Goal: Navigation & Orientation: Find specific page/section

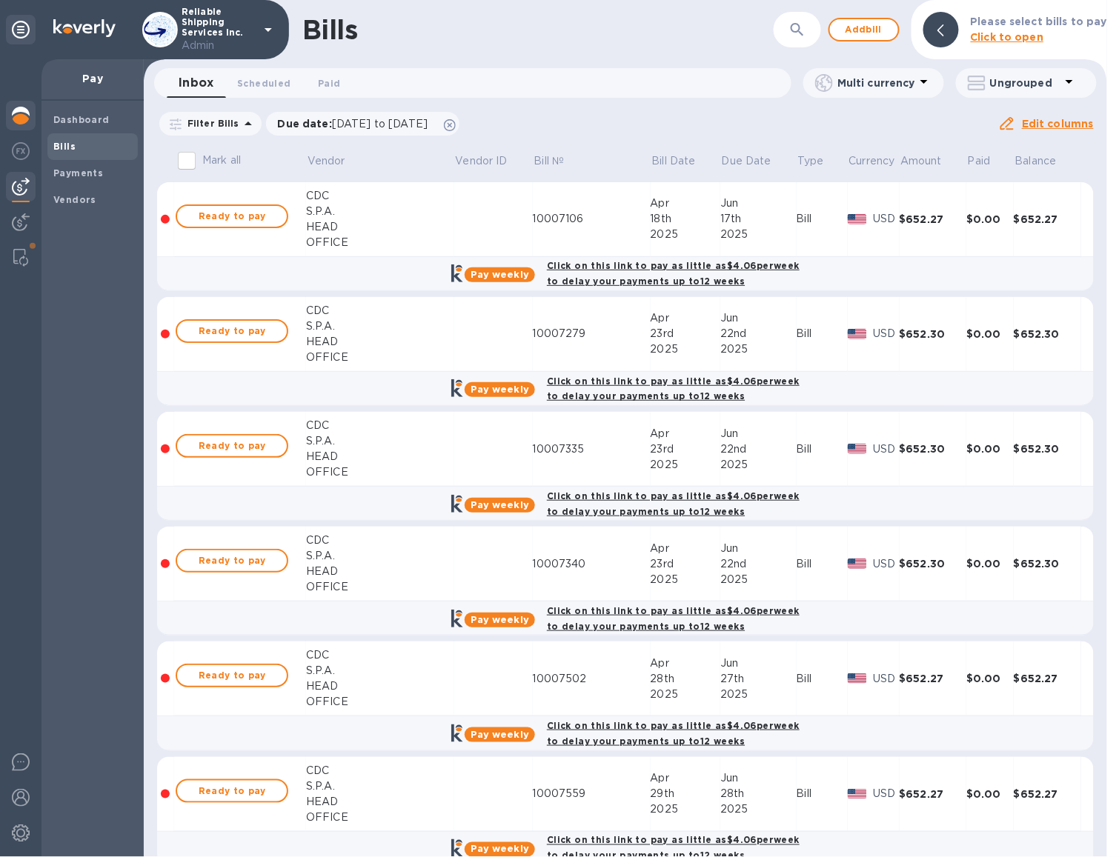
click at [26, 115] on img at bounding box center [21, 116] width 18 height 18
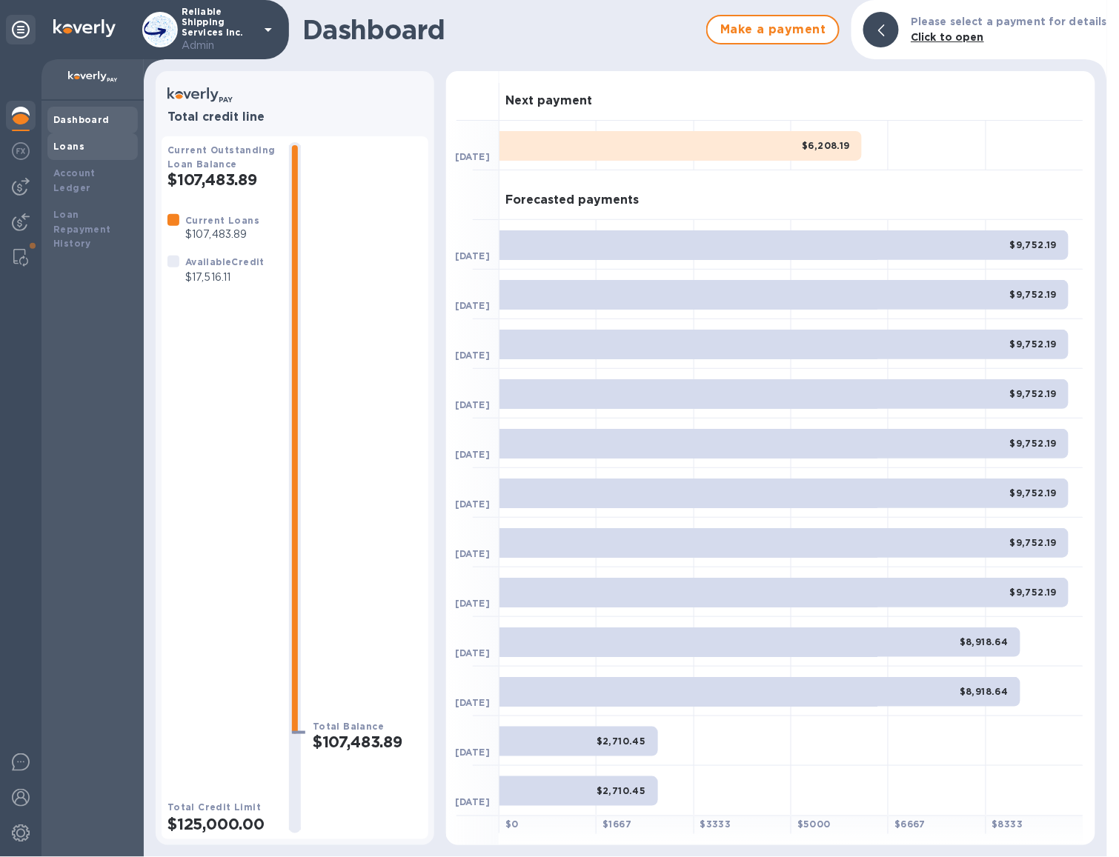
click at [84, 135] on div "Loans" at bounding box center [92, 146] width 90 height 27
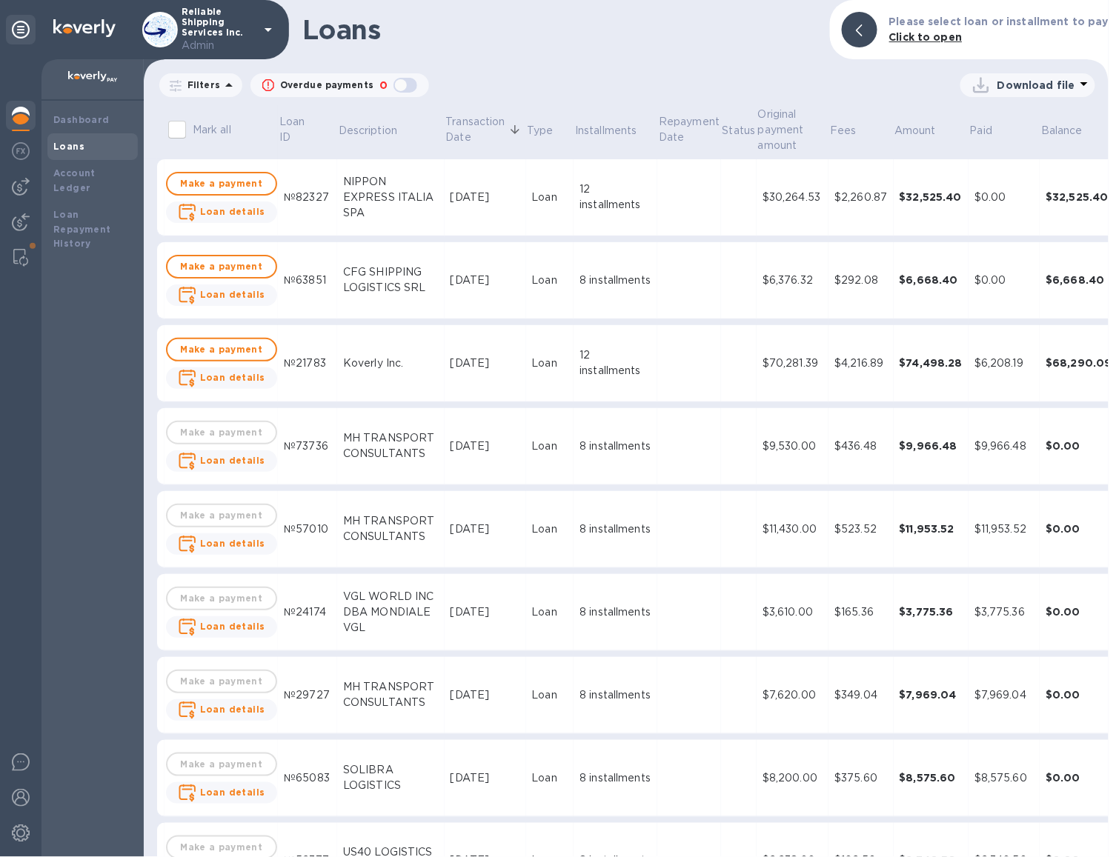
click at [229, 80] on icon at bounding box center [229, 85] width 18 height 18
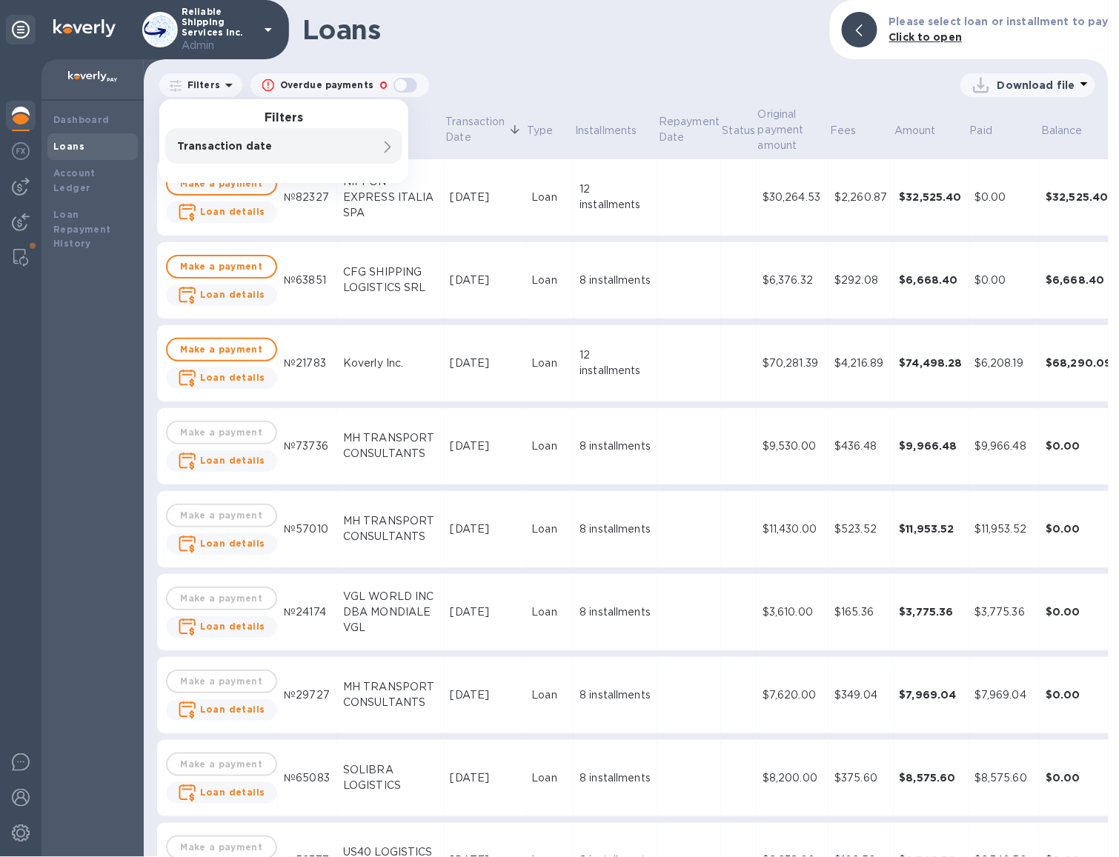
click at [180, 22] on div "Reliable Shipping Services Inc. Admin" at bounding box center [209, 30] width 135 height 47
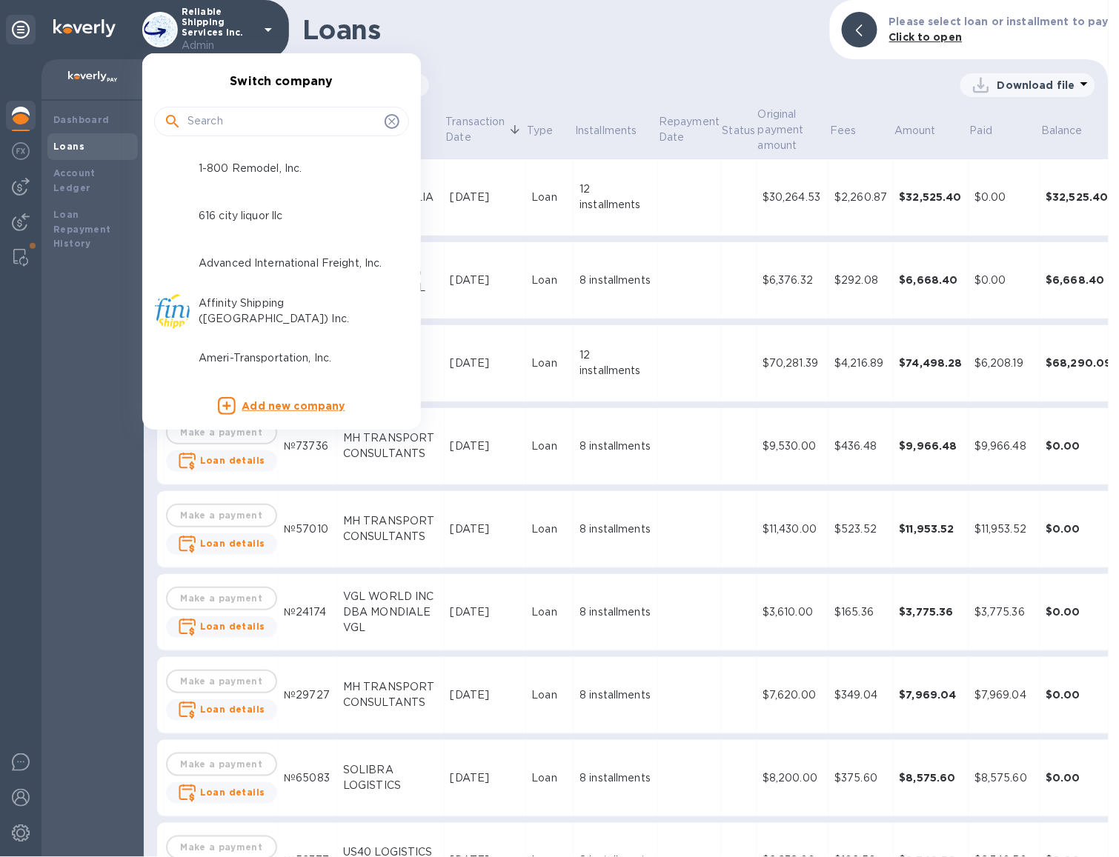
click at [201, 22] on div at bounding box center [559, 428] width 1119 height 857
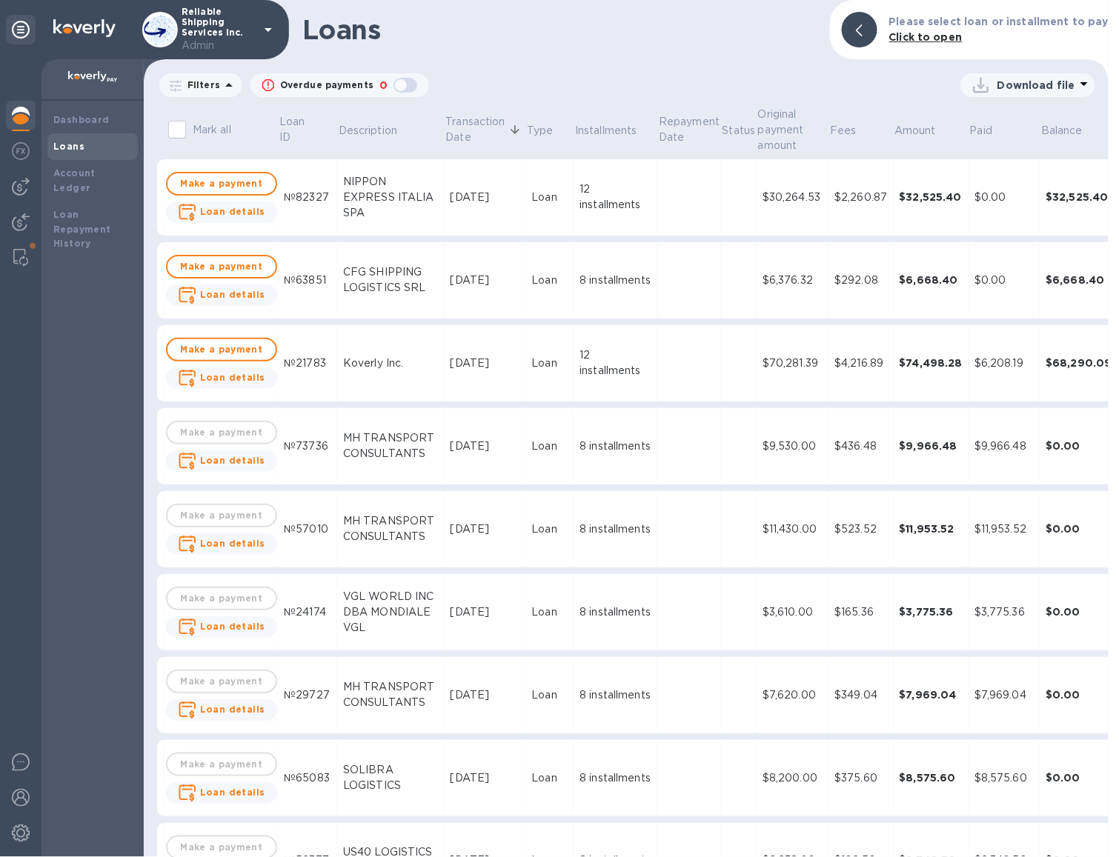
click at [202, 34] on p "Reliable Shipping Services Inc. Admin" at bounding box center [218, 30] width 74 height 47
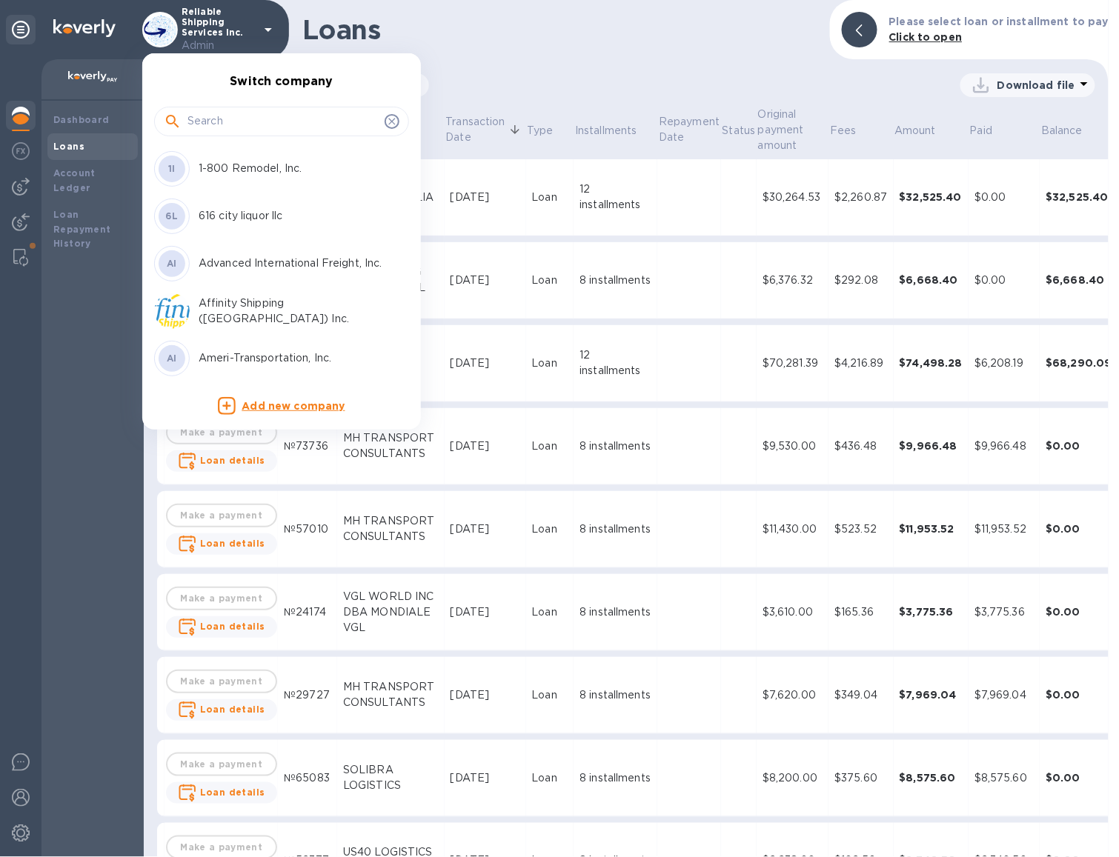
click at [202, 34] on div at bounding box center [559, 428] width 1119 height 857
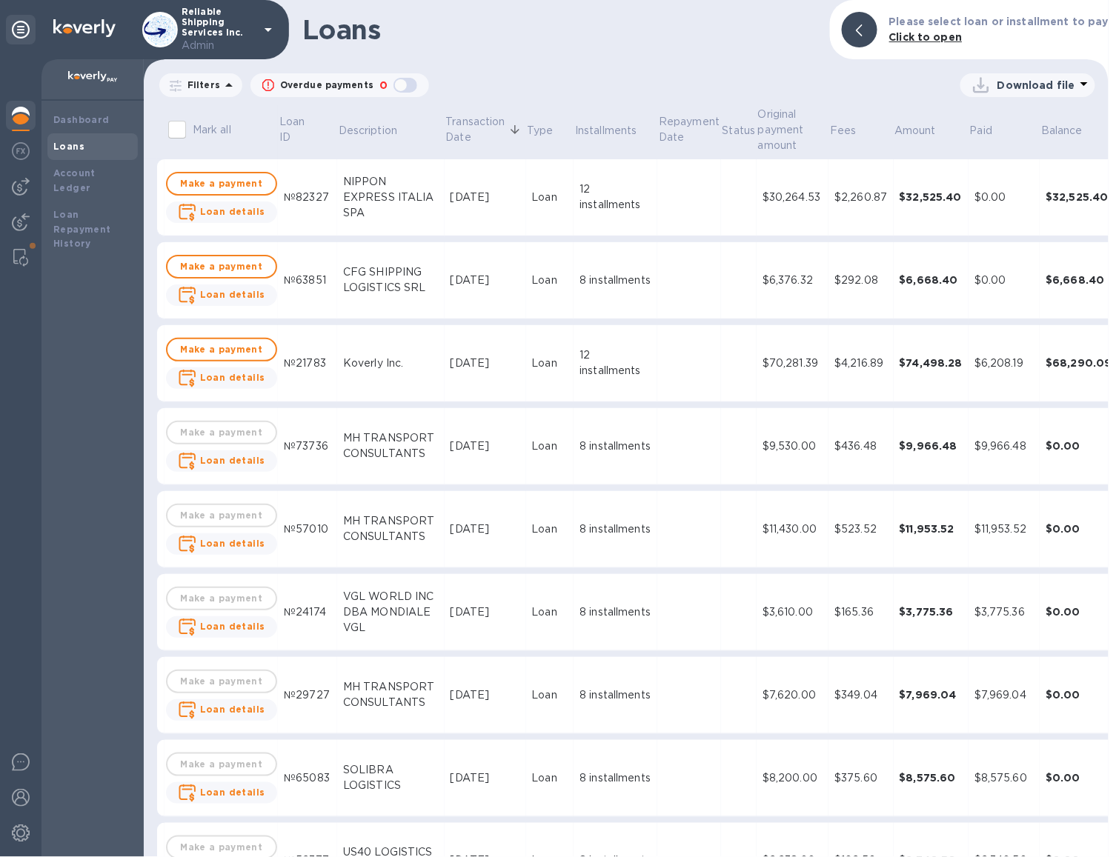
click at [202, 34] on div "Switch company 1I 1-800 Remodel, Inc. 6L 616 city liquor llc AI Advanced Intern…" at bounding box center [559, 428] width 1119 height 857
click at [202, 34] on p "Reliable Shipping Services Inc. Admin" at bounding box center [218, 30] width 74 height 47
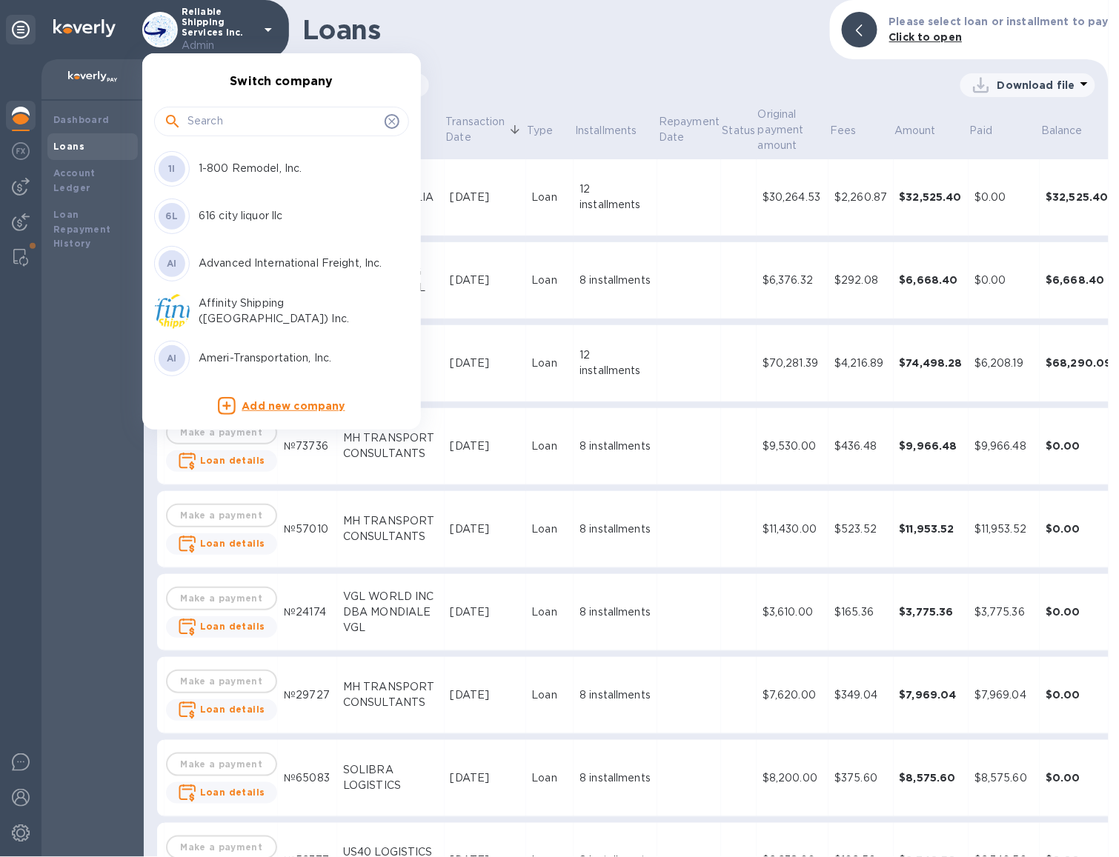
click at [270, 33] on div at bounding box center [559, 428] width 1119 height 857
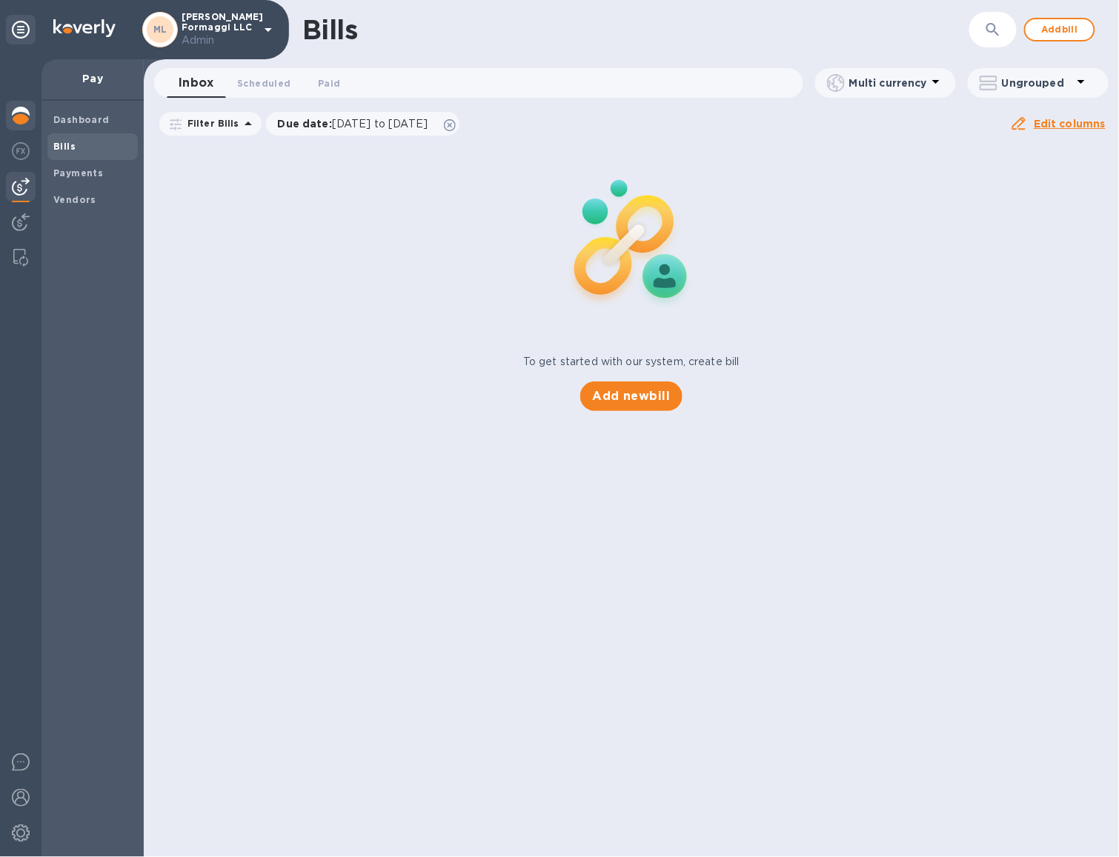
click at [24, 130] on div at bounding box center [21, 117] width 30 height 33
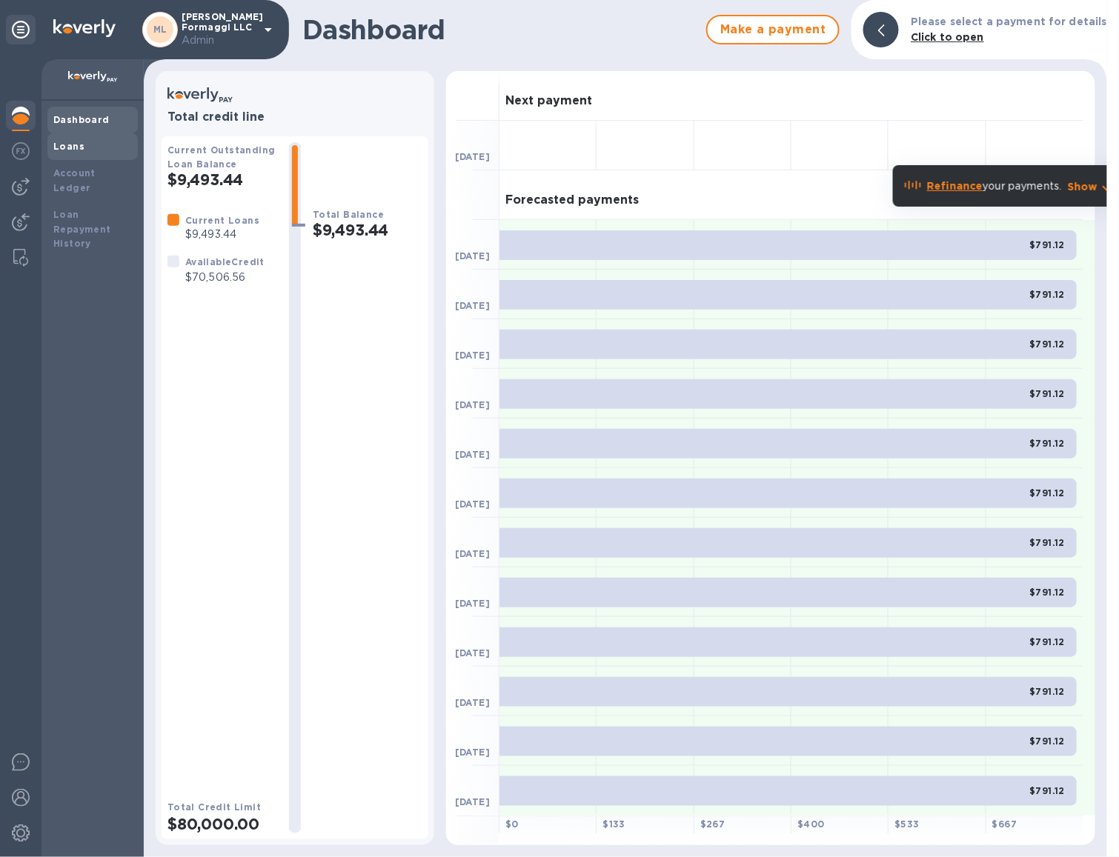
click at [79, 150] on b "Loans" at bounding box center [68, 146] width 31 height 11
